Goal: Transaction & Acquisition: Purchase product/service

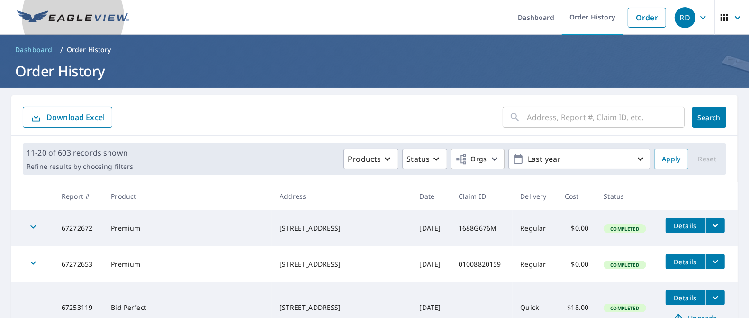
click at [111, 17] on img at bounding box center [73, 17] width 112 height 14
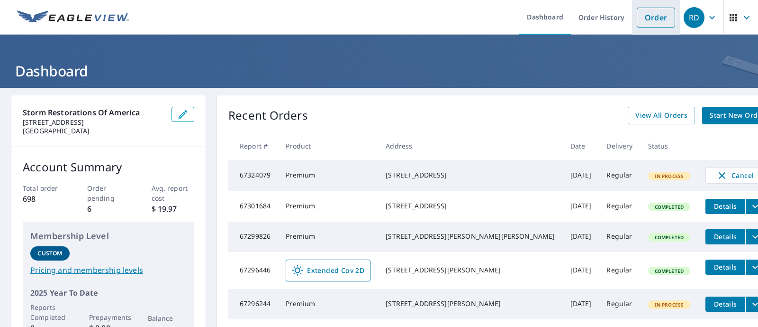
click at [656, 14] on link "Order" at bounding box center [656, 18] width 38 height 20
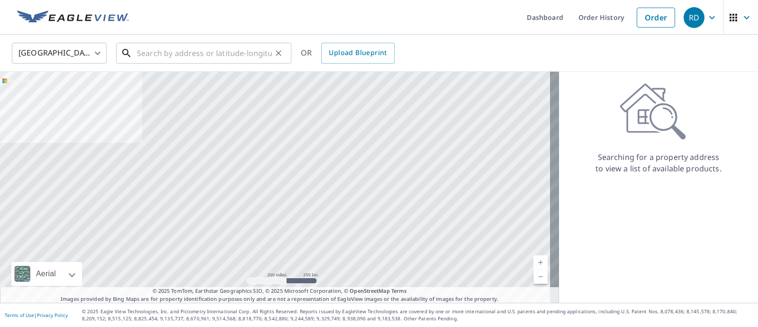
click at [148, 50] on input "text" at bounding box center [204, 53] width 135 height 27
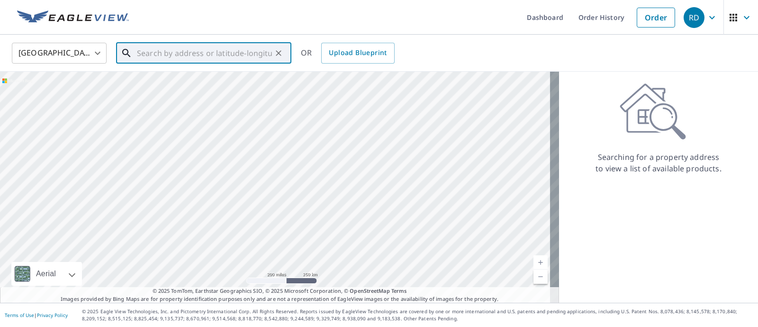
paste input "[STREET_ADDRESS][US_STATE]"
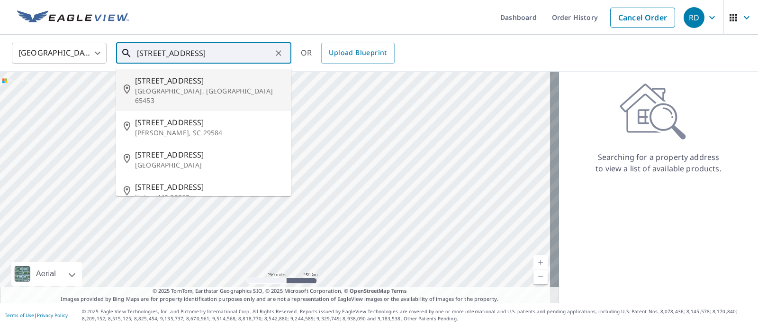
click at [179, 82] on span "[STREET_ADDRESS]" at bounding box center [209, 80] width 149 height 11
type input "[STREET_ADDRESS]"
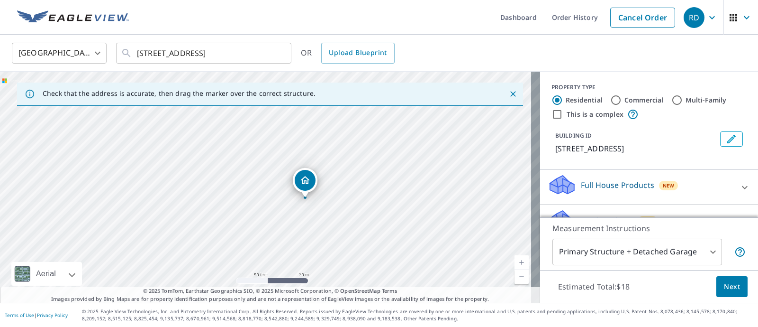
drag, startPoint x: 248, startPoint y: 188, endPoint x: 287, endPoint y: 200, distance: 41.1
click at [287, 200] on div "[STREET_ADDRESS]" at bounding box center [270, 187] width 540 height 231
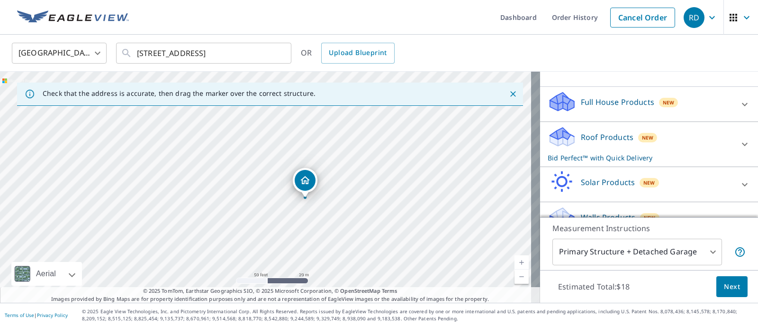
scroll to position [101, 0]
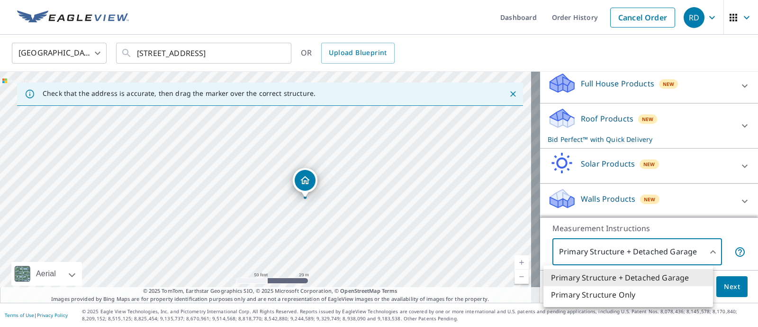
click at [644, 251] on body "RD RD Dashboard Order History Cancel Order RD [GEOGRAPHIC_DATA] US ​ [STREET_AD…" at bounding box center [379, 163] width 758 height 327
drag, startPoint x: 608, startPoint y: 291, endPoint x: 608, endPoint y: 240, distance: 51.2
click at [608, 292] on li "Primary Structure Only" at bounding box center [629, 294] width 170 height 17
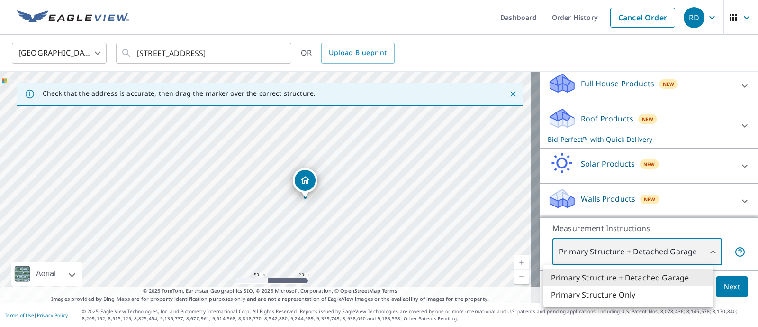
type input "2"
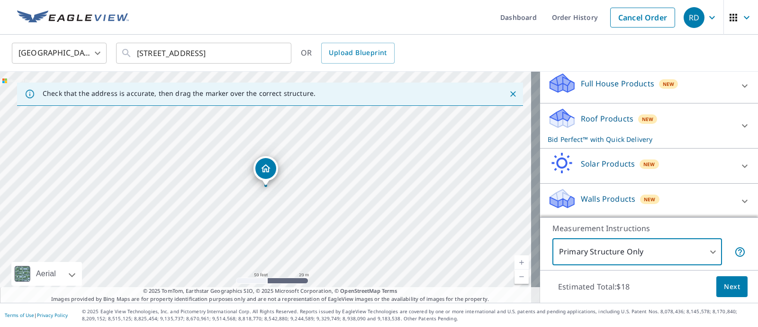
click at [724, 288] on span "Next" at bounding box center [732, 287] width 16 height 12
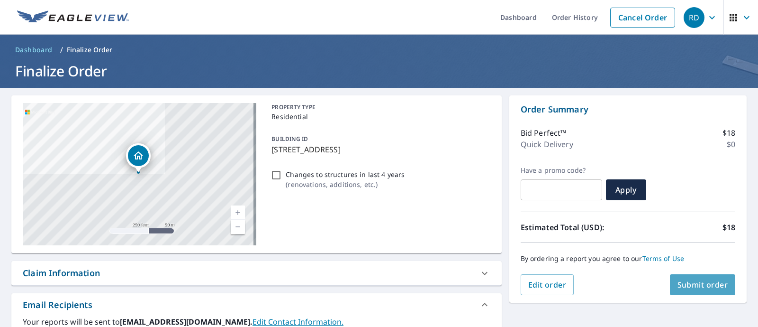
click at [692, 280] on span "Submit order" at bounding box center [703, 284] width 51 height 10
